Goal: Task Accomplishment & Management: Complete application form

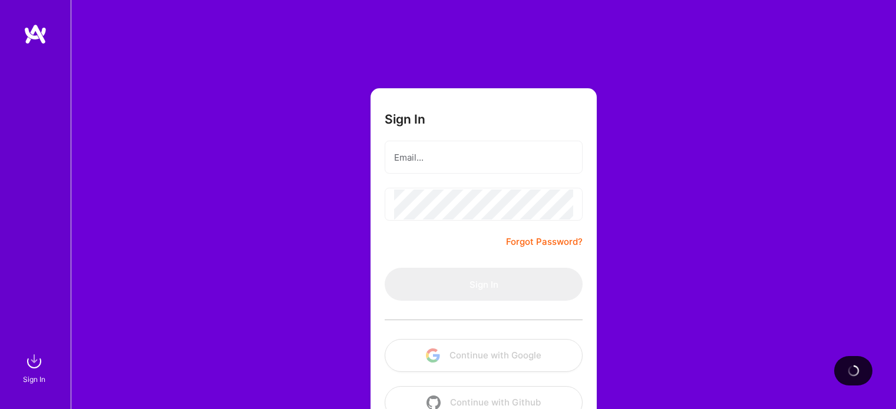
scroll to position [33, 0]
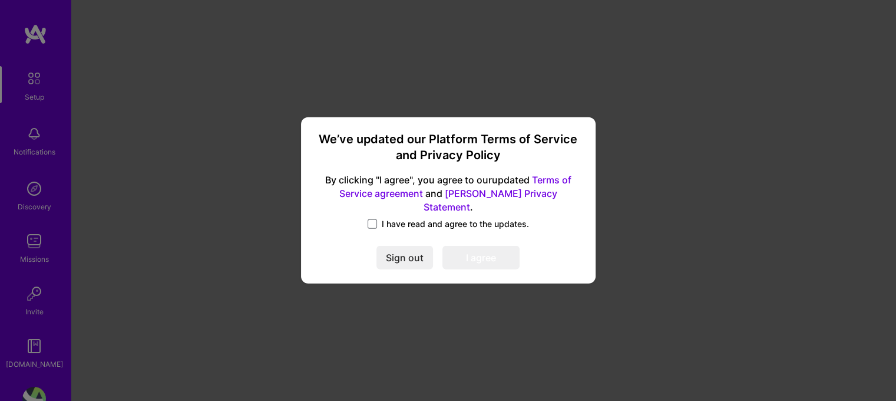
click at [379, 218] on label "I have read and agree to the updates." at bounding box center [448, 224] width 161 height 12
click at [0, 0] on input "I have read and agree to the updates." at bounding box center [0, 0] width 0 height 0
click at [504, 250] on button "I agree" at bounding box center [480, 258] width 77 height 24
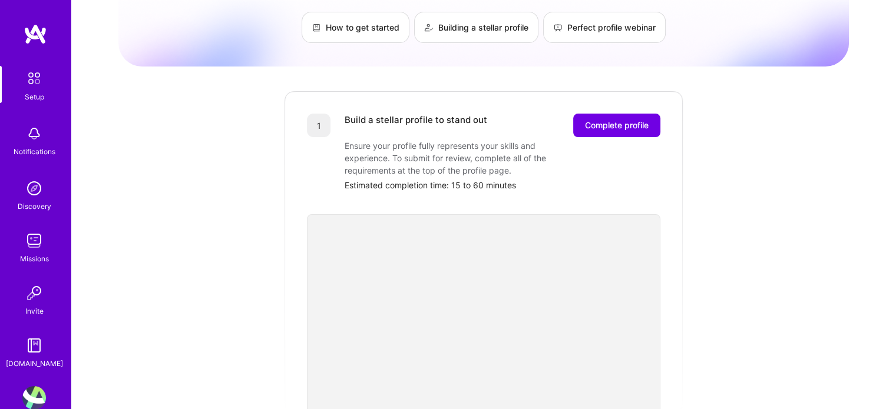
scroll to position [14, 0]
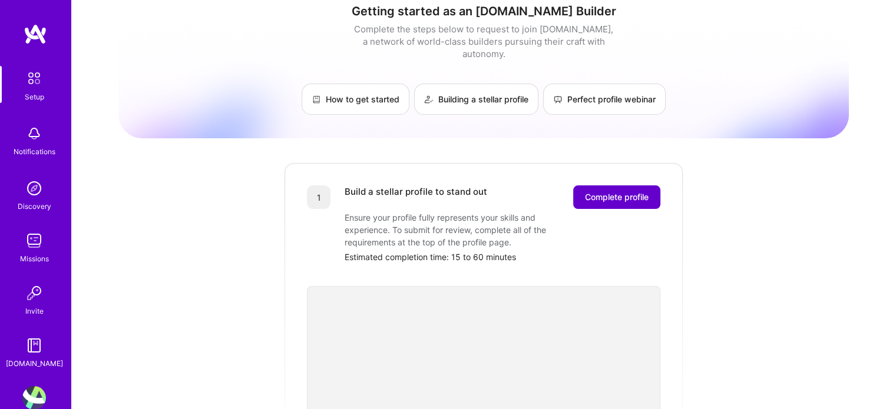
click at [625, 191] on span "Complete profile" at bounding box center [617, 197] width 64 height 12
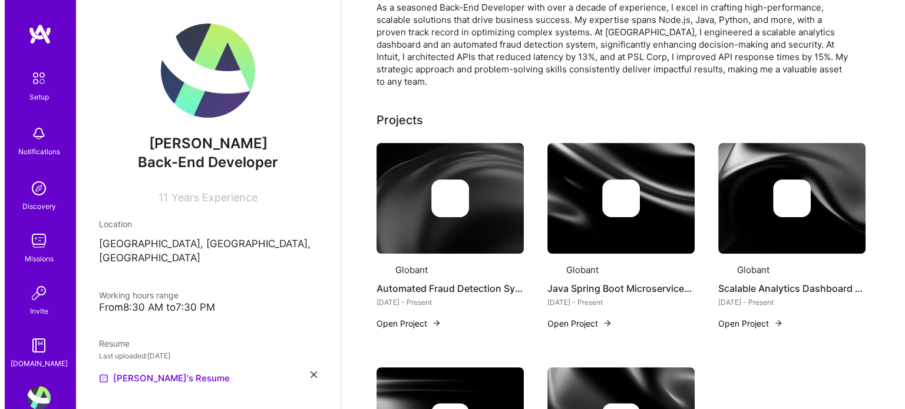
scroll to position [295, 0]
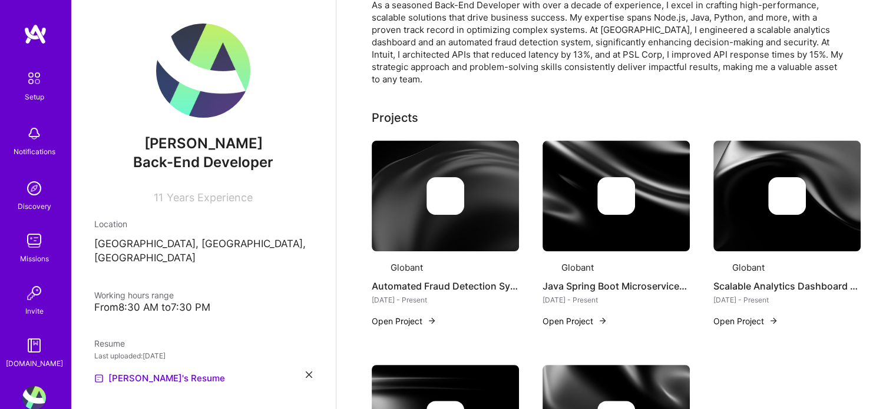
click at [504, 182] on div at bounding box center [445, 196] width 147 height 38
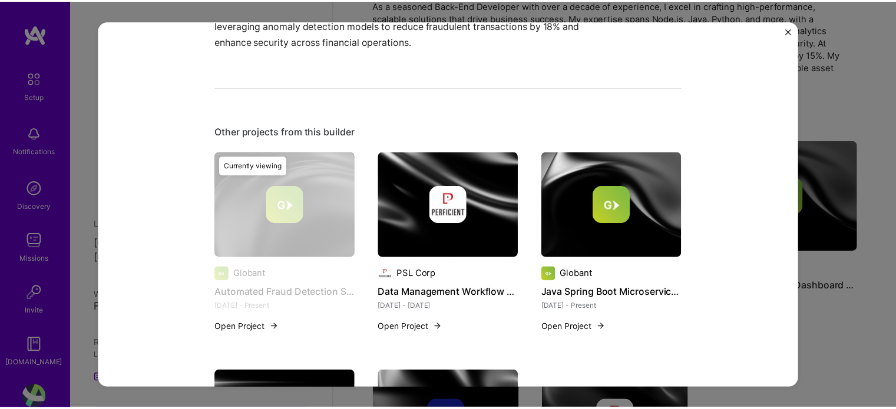
scroll to position [471, 0]
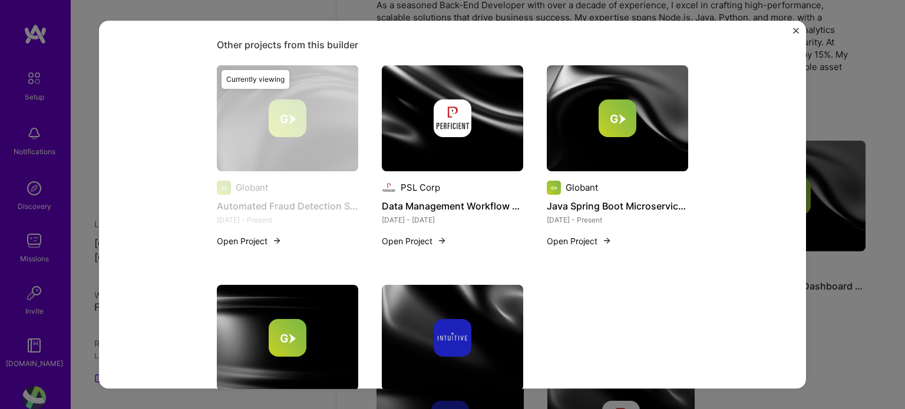
click at [829, 283] on div "Automated Fraud Detection System Globant Financial Services / Fintech, Cybersec…" at bounding box center [452, 204] width 905 height 409
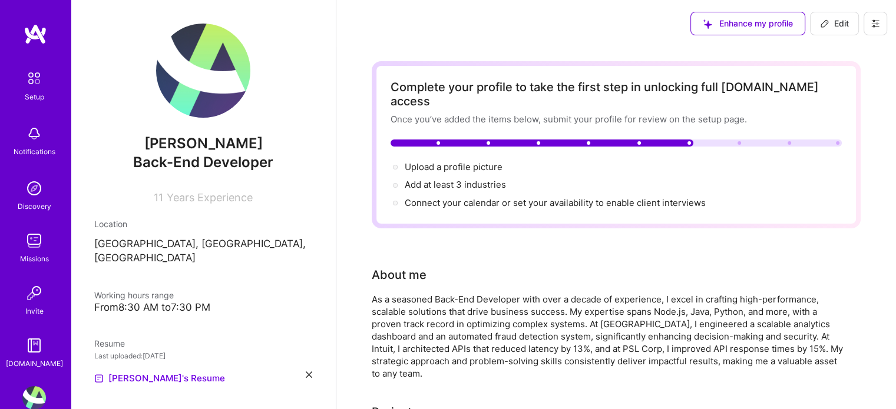
click at [725, 140] on div at bounding box center [616, 143] width 451 height 7
drag, startPoint x: 450, startPoint y: 169, endPoint x: 724, endPoint y: 269, distance: 291.0
click at [769, 293] on div "As a seasoned Back-End Developer with over a decade of experience, I excel in c…" at bounding box center [607, 336] width 471 height 87
click at [476, 179] on span "Add at least 3 industries →" at bounding box center [461, 184] width 112 height 11
select select "US"
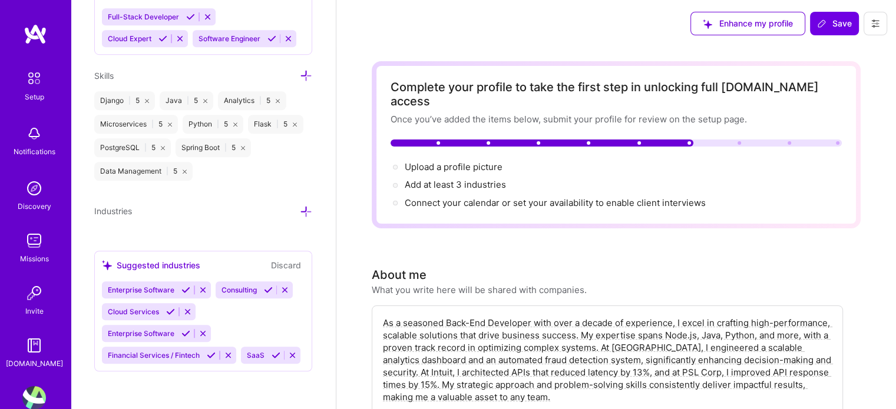
click at [167, 286] on span "Enterprise Software" at bounding box center [141, 290] width 67 height 9
click at [300, 206] on icon at bounding box center [306, 212] width 12 height 12
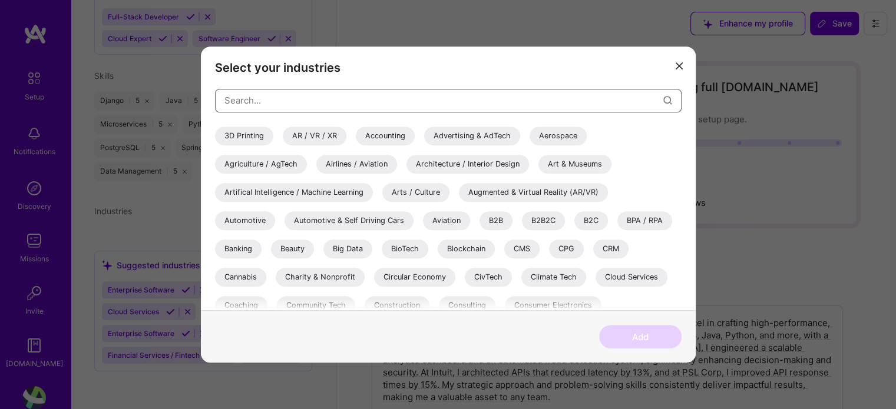
click at [335, 101] on input "modal" at bounding box center [443, 100] width 439 height 30
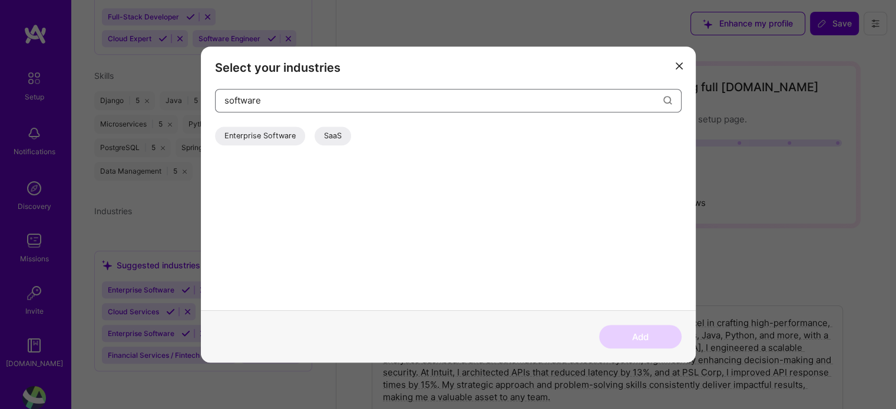
type input "software"
click at [273, 136] on div "Enterprise Software" at bounding box center [260, 136] width 90 height 19
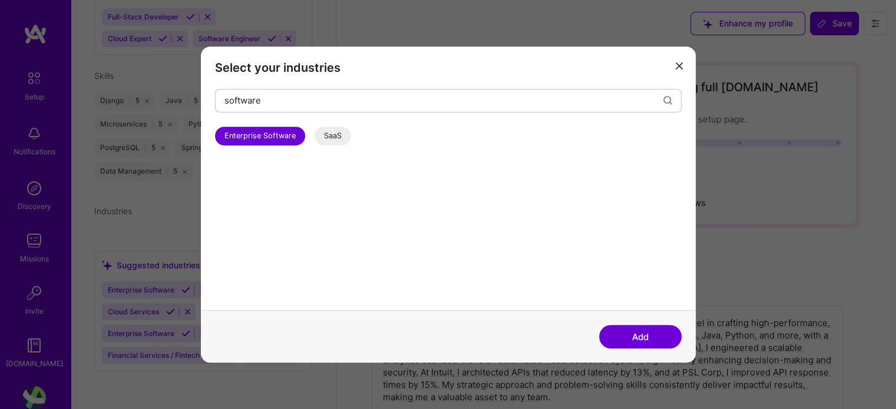
click at [643, 334] on button "Add" at bounding box center [640, 337] width 82 height 24
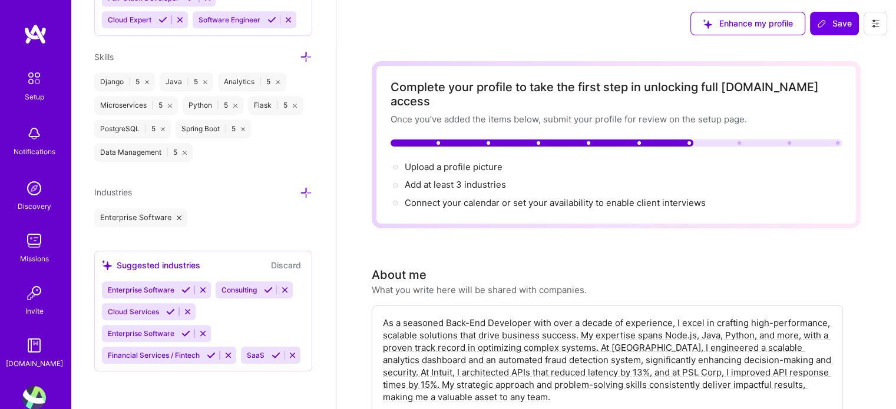
click at [300, 190] on icon at bounding box center [306, 193] width 12 height 12
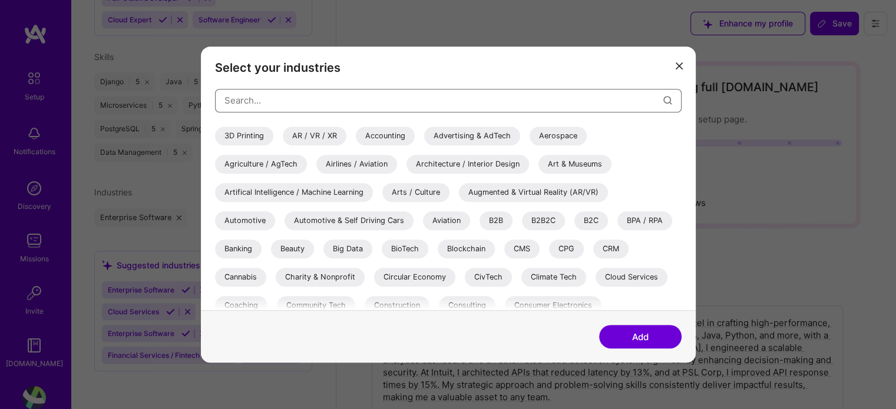
click at [398, 99] on input "modal" at bounding box center [443, 100] width 439 height 30
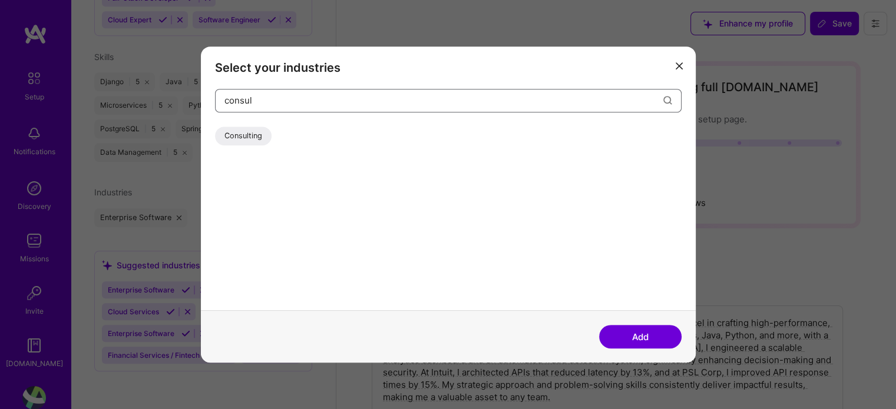
type input "consul"
click at [258, 133] on div "Consulting" at bounding box center [243, 136] width 57 height 19
click at [639, 332] on button "Add" at bounding box center [640, 337] width 82 height 24
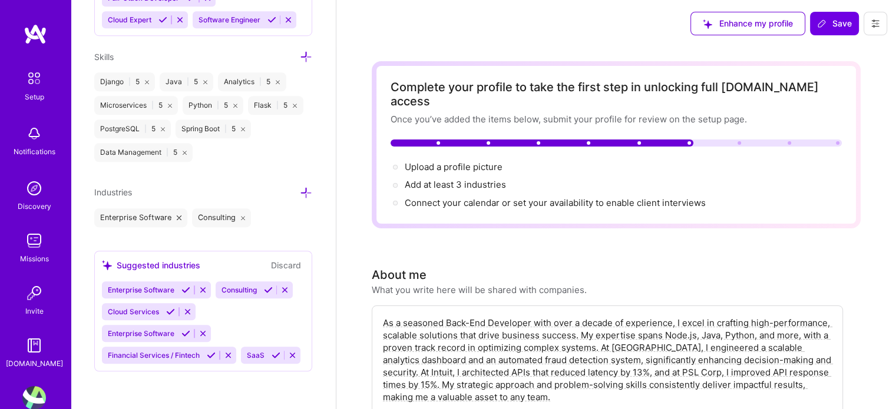
click at [141, 308] on span "Cloud Services" at bounding box center [133, 312] width 51 height 9
click at [166, 309] on icon at bounding box center [170, 312] width 9 height 9
click at [206, 352] on button at bounding box center [211, 356] width 16 height 10
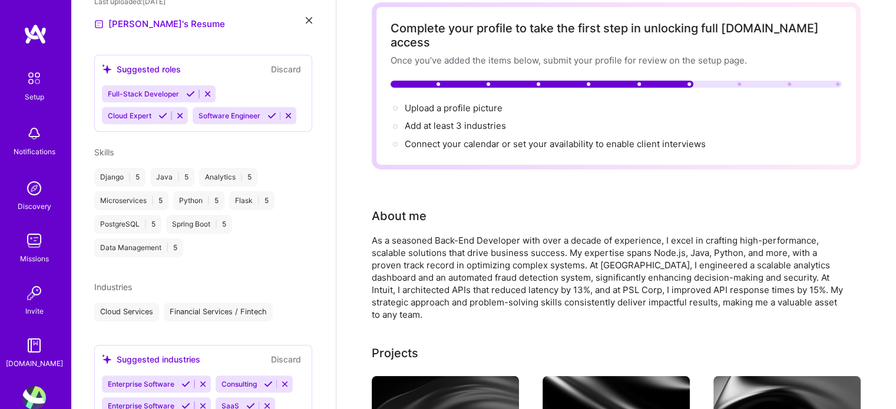
scroll to position [412, 0]
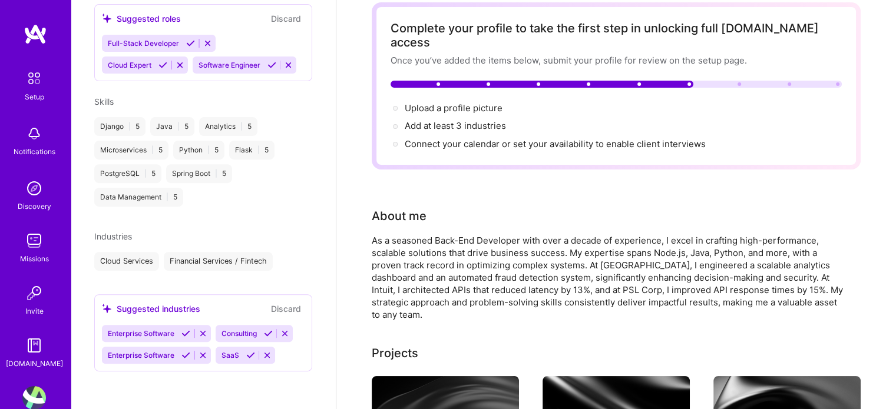
click at [184, 333] on icon at bounding box center [185, 333] width 9 height 9
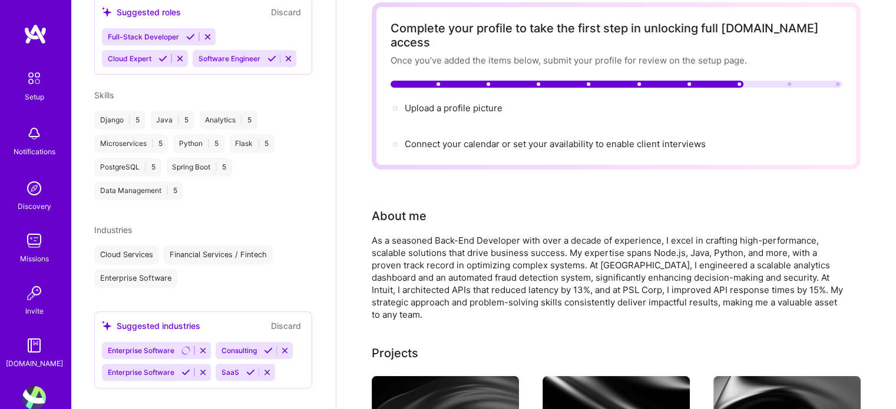
scroll to position [436, 0]
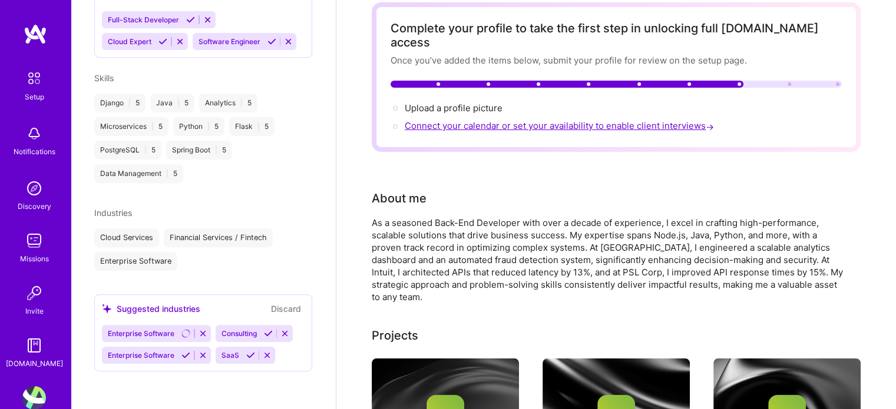
click at [460, 120] on span "Connect your calendar or set your availability to enable client interviews →" at bounding box center [561, 125] width 312 height 11
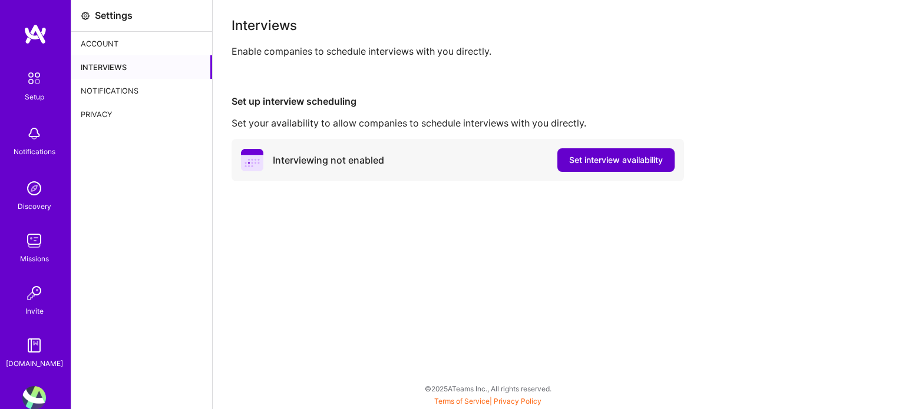
click at [631, 157] on span "Set interview availability" at bounding box center [616, 160] width 94 height 12
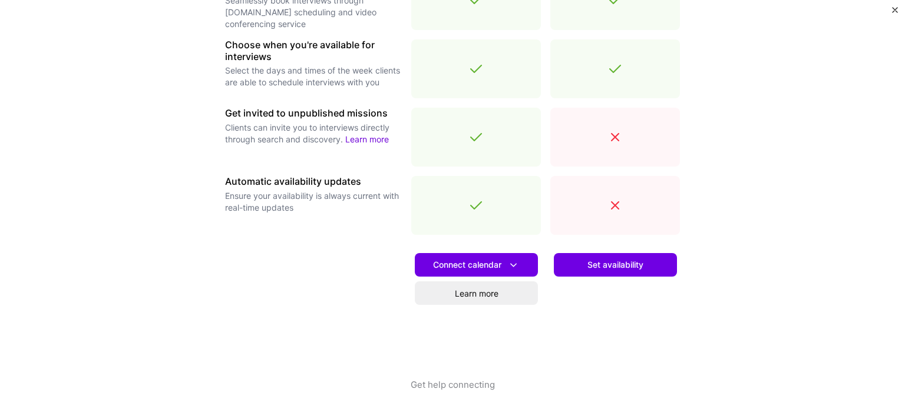
scroll to position [412, 0]
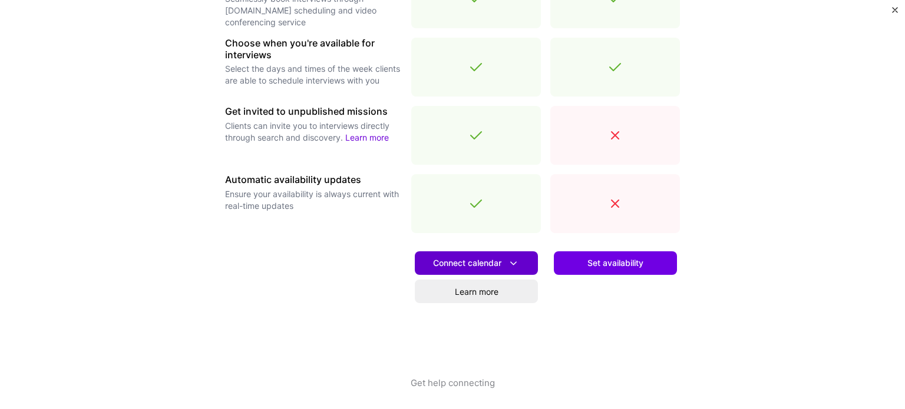
click at [473, 268] on span "Connect calendar" at bounding box center [476, 263] width 87 height 12
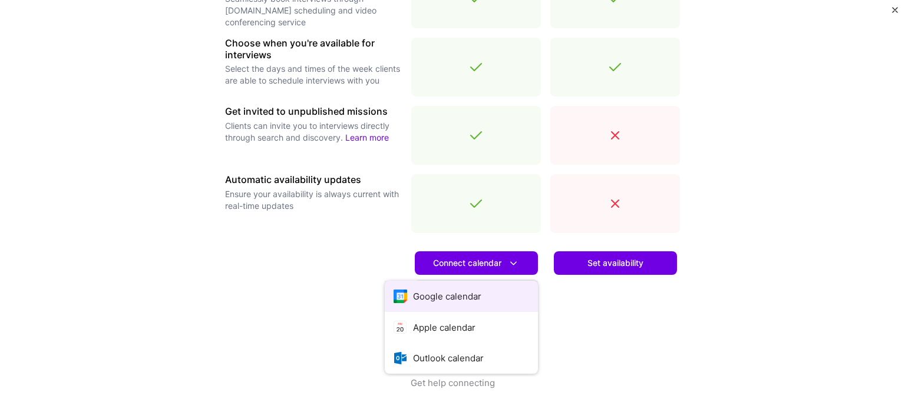
click at [471, 289] on button "Google calendar" at bounding box center [461, 296] width 153 height 31
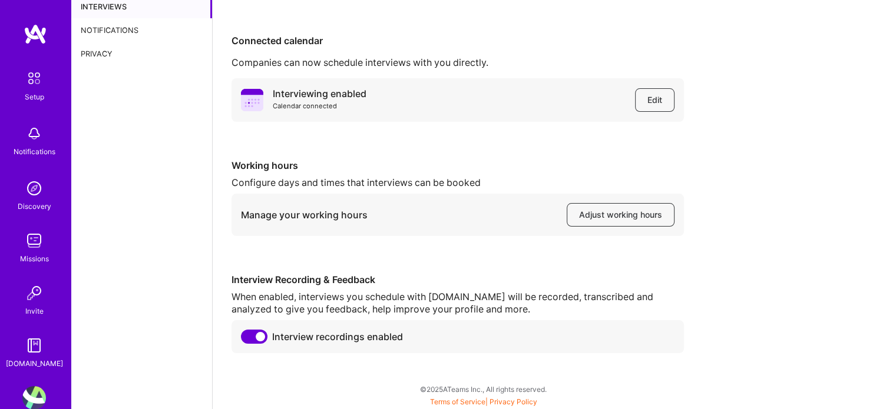
scroll to position [61, 0]
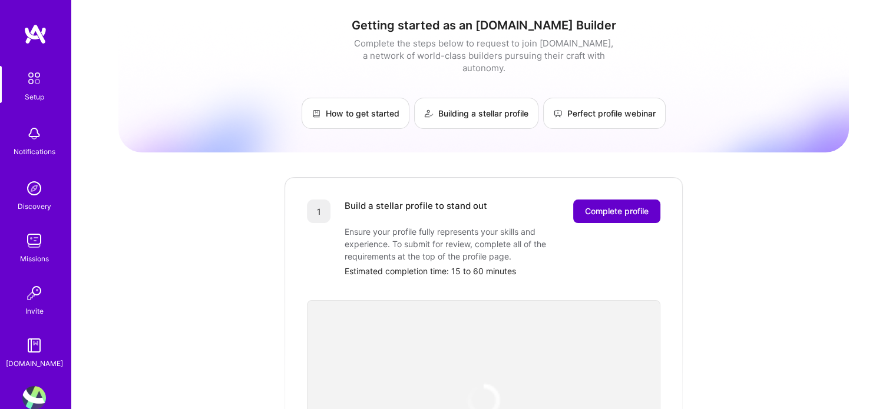
click at [606, 200] on button "Complete profile" at bounding box center [616, 212] width 87 height 24
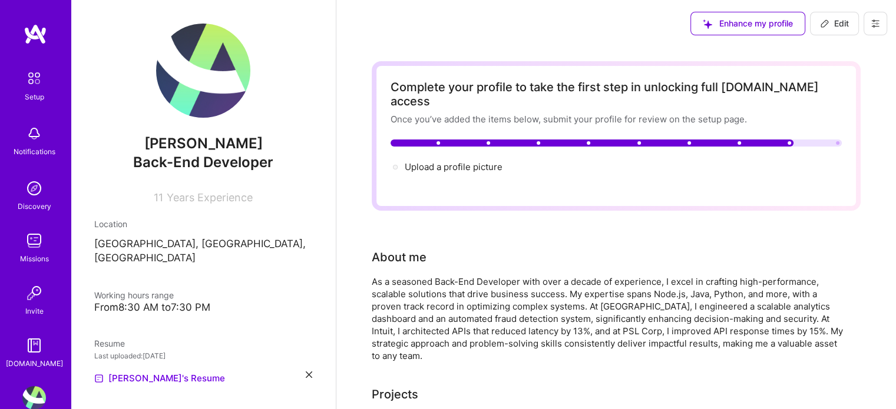
click at [582, 179] on span "Connect your calendar or set your availability to enable client interviews →" at bounding box center [561, 184] width 312 height 11
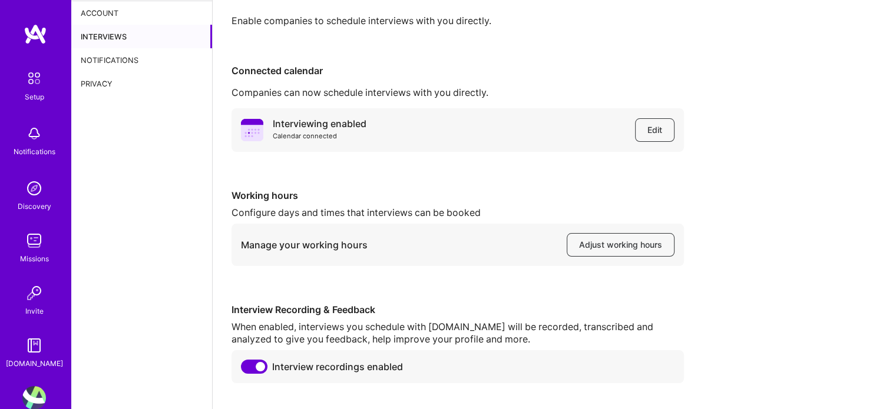
scroll to position [61, 0]
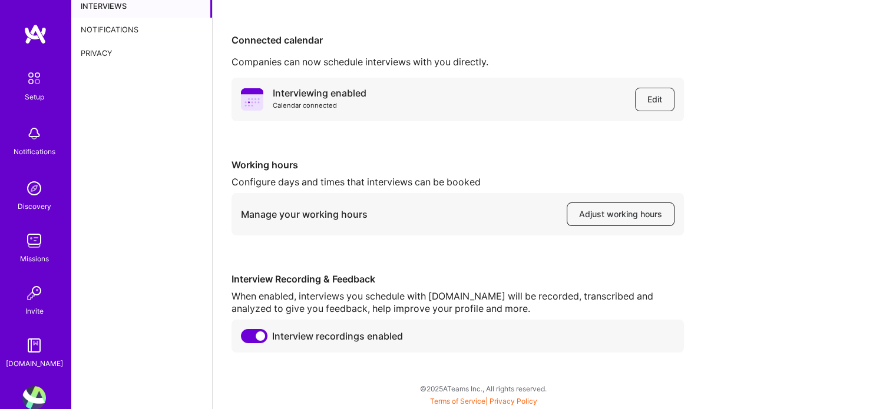
click at [645, 215] on span "Adjust working hours" at bounding box center [620, 215] width 83 height 12
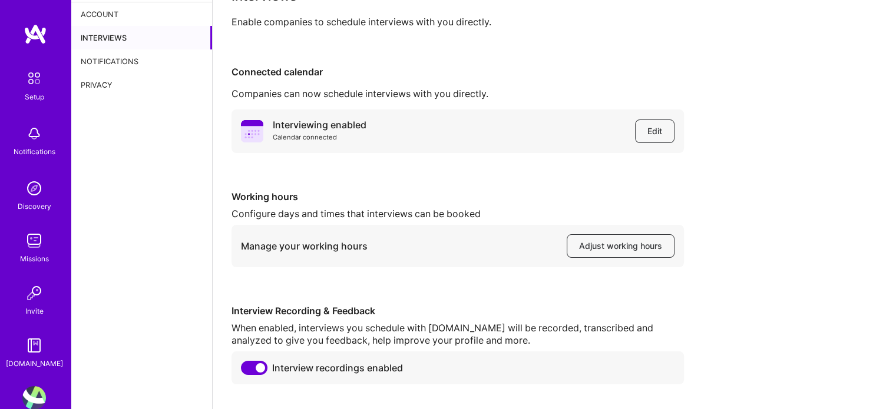
scroll to position [0, 0]
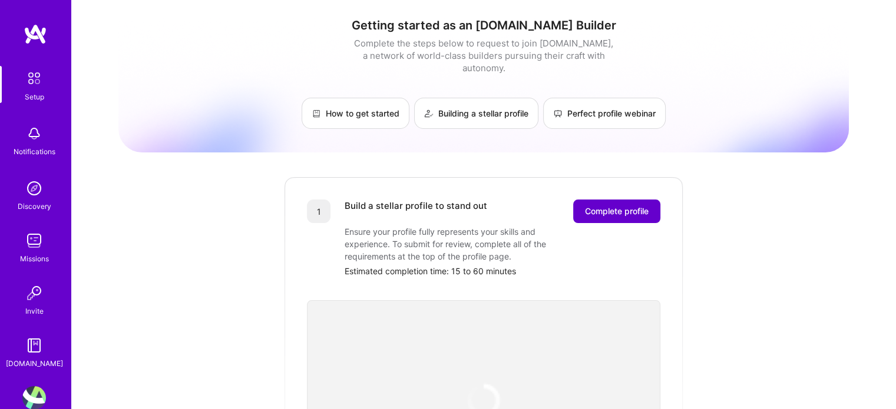
click at [635, 206] on span "Complete profile" at bounding box center [617, 212] width 64 height 12
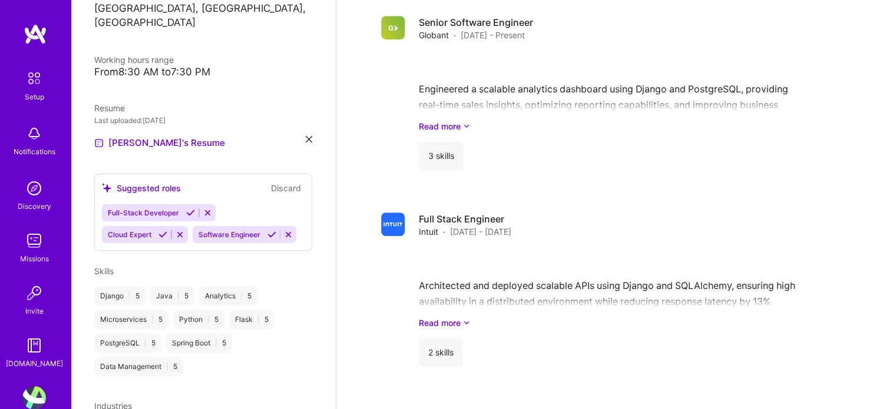
scroll to position [1057, 0]
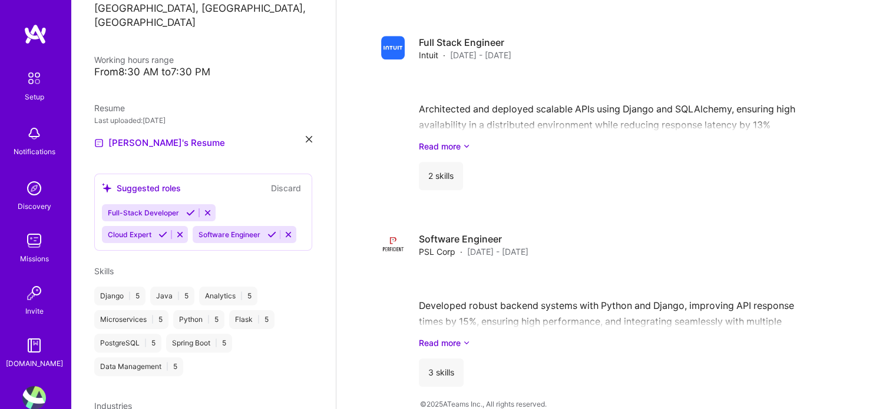
click at [46, 187] on link "Discovery" at bounding box center [34, 195] width 73 height 36
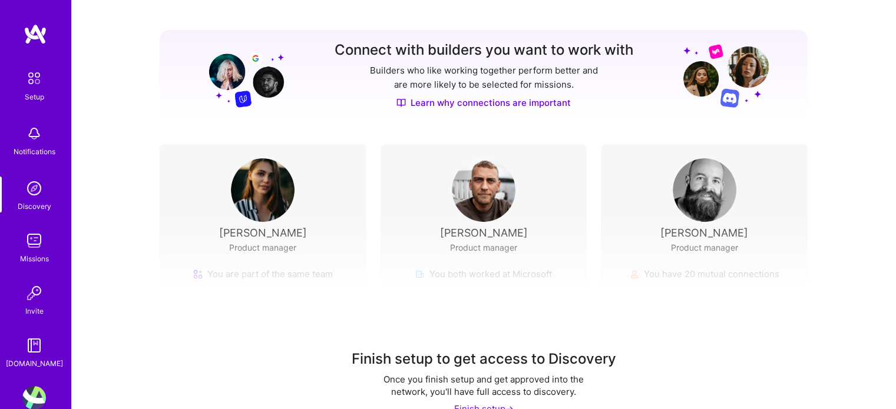
scroll to position [153, 0]
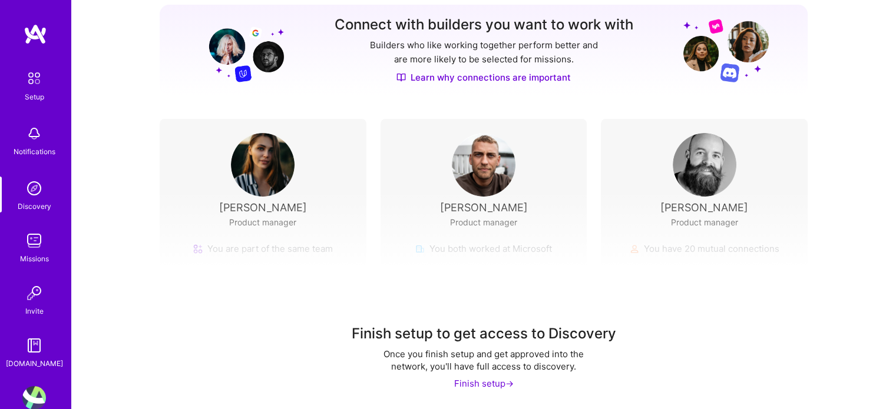
click at [488, 380] on div "Finish setup ->" at bounding box center [484, 384] width 60 height 12
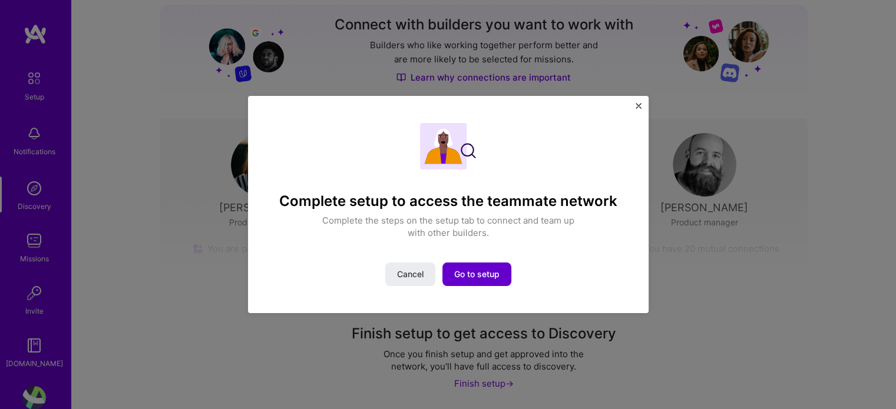
click at [475, 273] on span "Go to setup" at bounding box center [476, 275] width 45 height 12
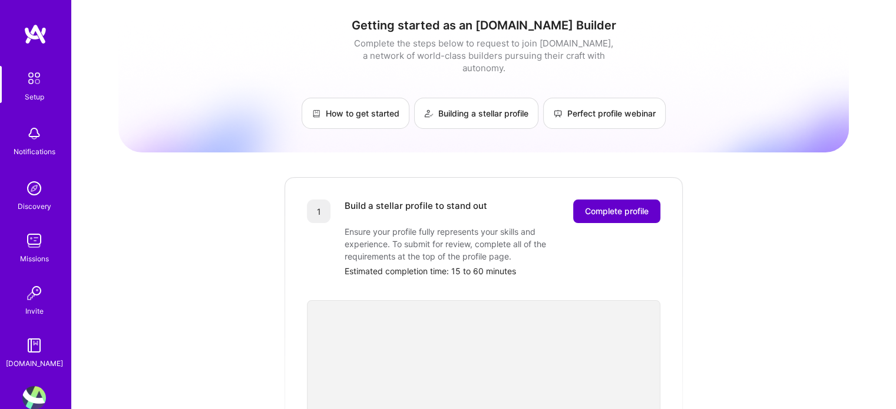
click at [601, 206] on span "Complete profile" at bounding box center [617, 212] width 64 height 12
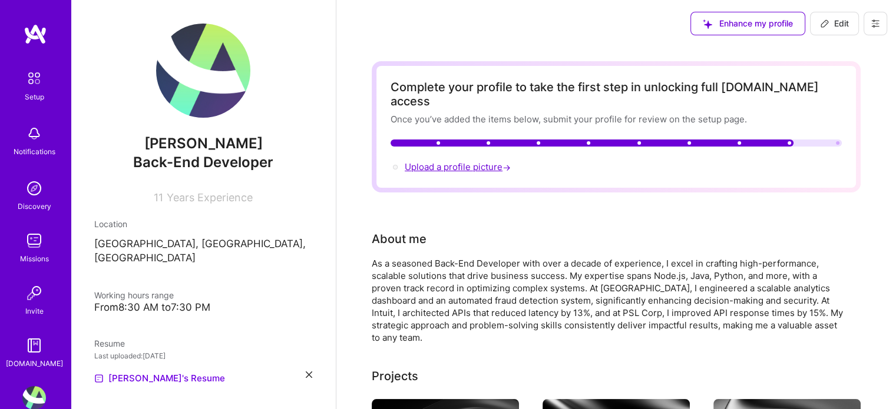
click at [441, 161] on span "Upload a profile picture →" at bounding box center [459, 166] width 108 height 11
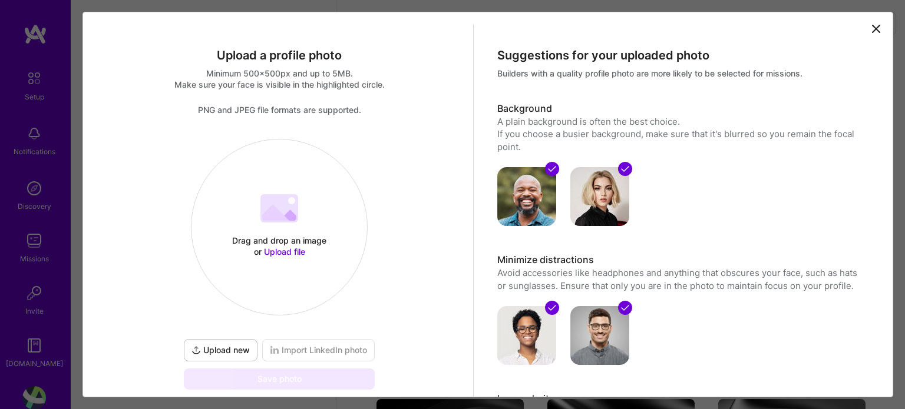
click at [285, 202] on 202 at bounding box center [279, 208] width 38 height 28
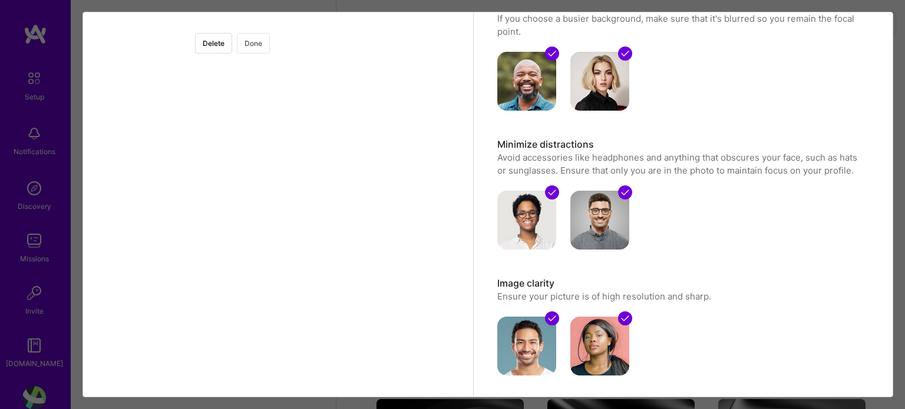
scroll to position [118, 0]
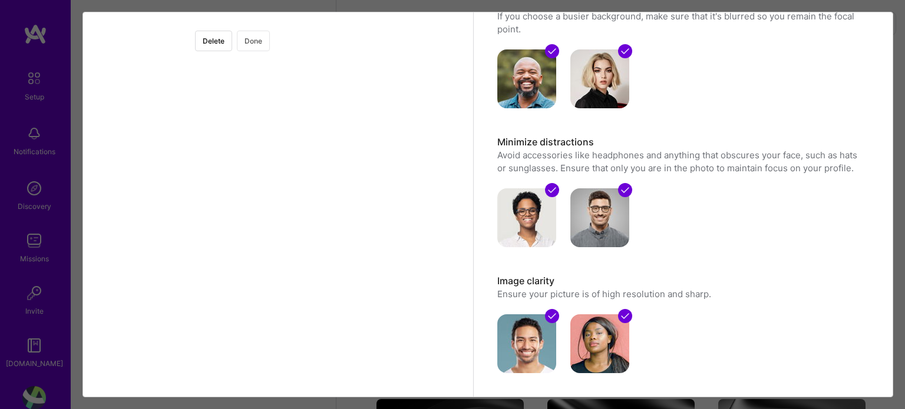
click at [270, 42] on button "Done" at bounding box center [253, 41] width 33 height 21
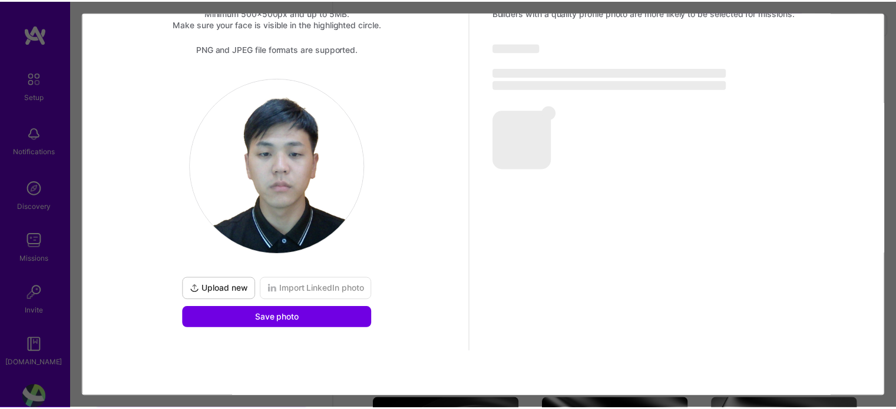
scroll to position [61, 0]
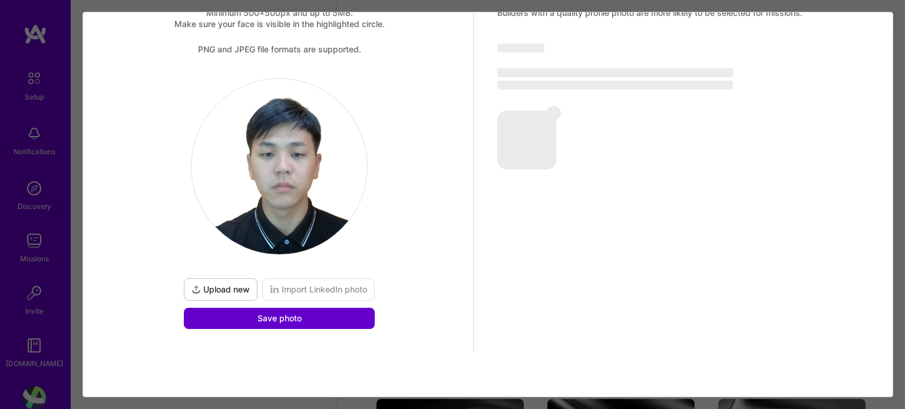
click at [316, 318] on button "Save photo" at bounding box center [279, 318] width 191 height 21
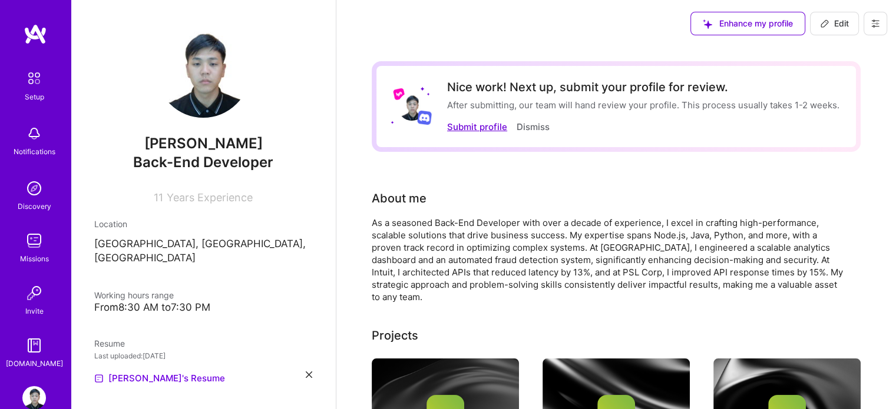
click at [461, 127] on button "Submit profile" at bounding box center [477, 127] width 60 height 12
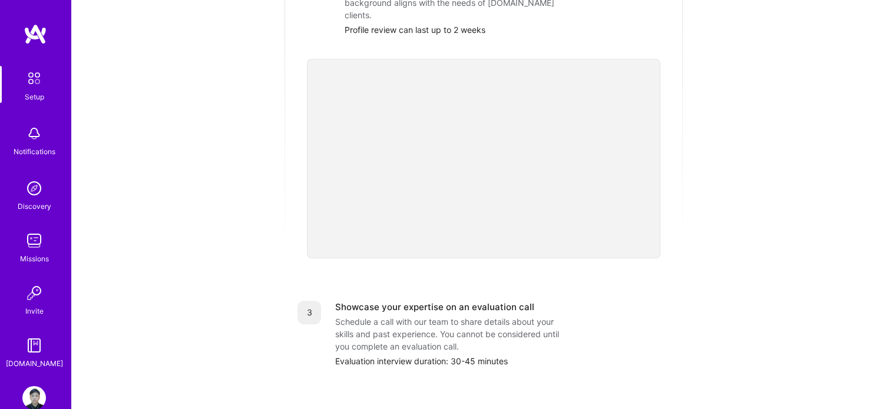
scroll to position [177, 0]
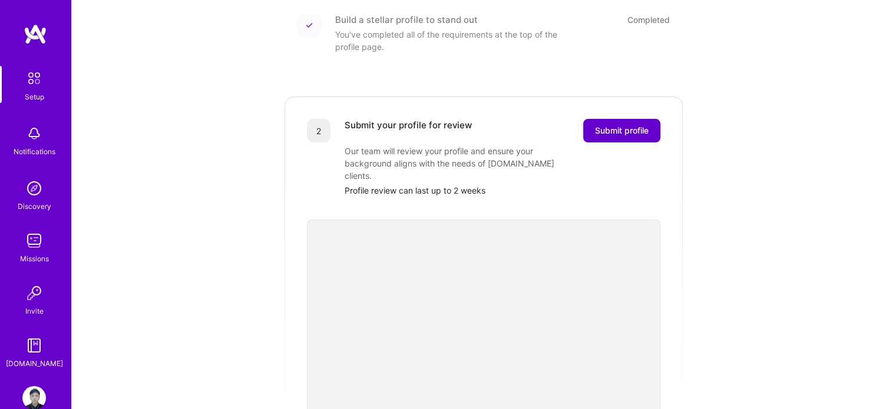
click at [615, 125] on span "Submit profile" at bounding box center [622, 131] width 54 height 12
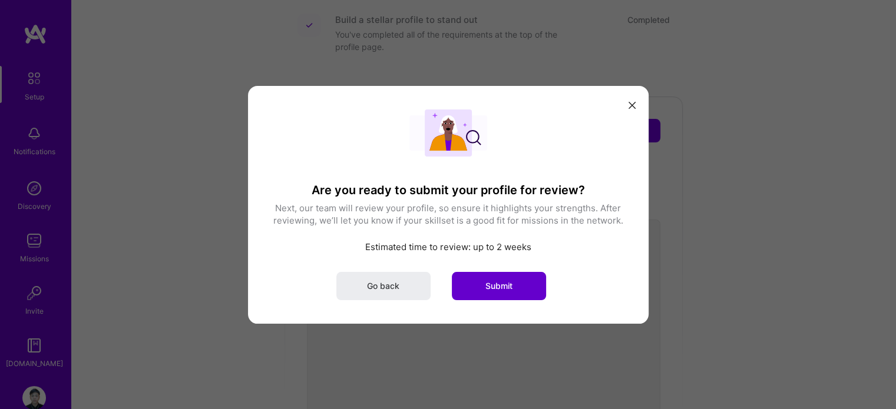
click at [507, 286] on span "Submit" at bounding box center [498, 286] width 27 height 12
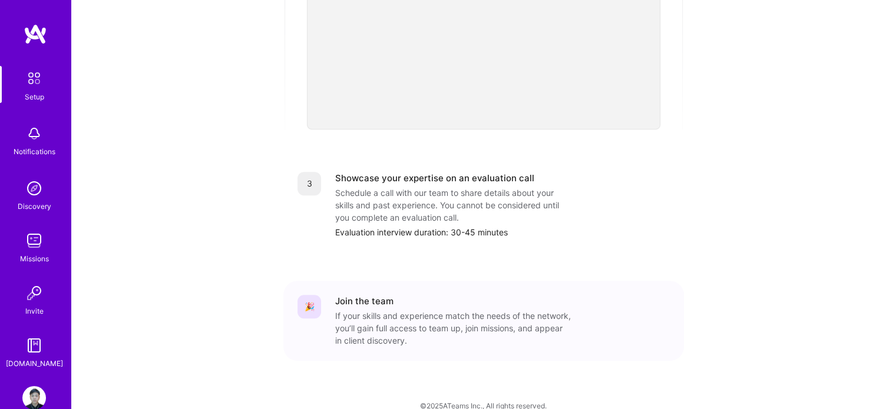
scroll to position [447, 0]
